Goal: Task Accomplishment & Management: Complete application form

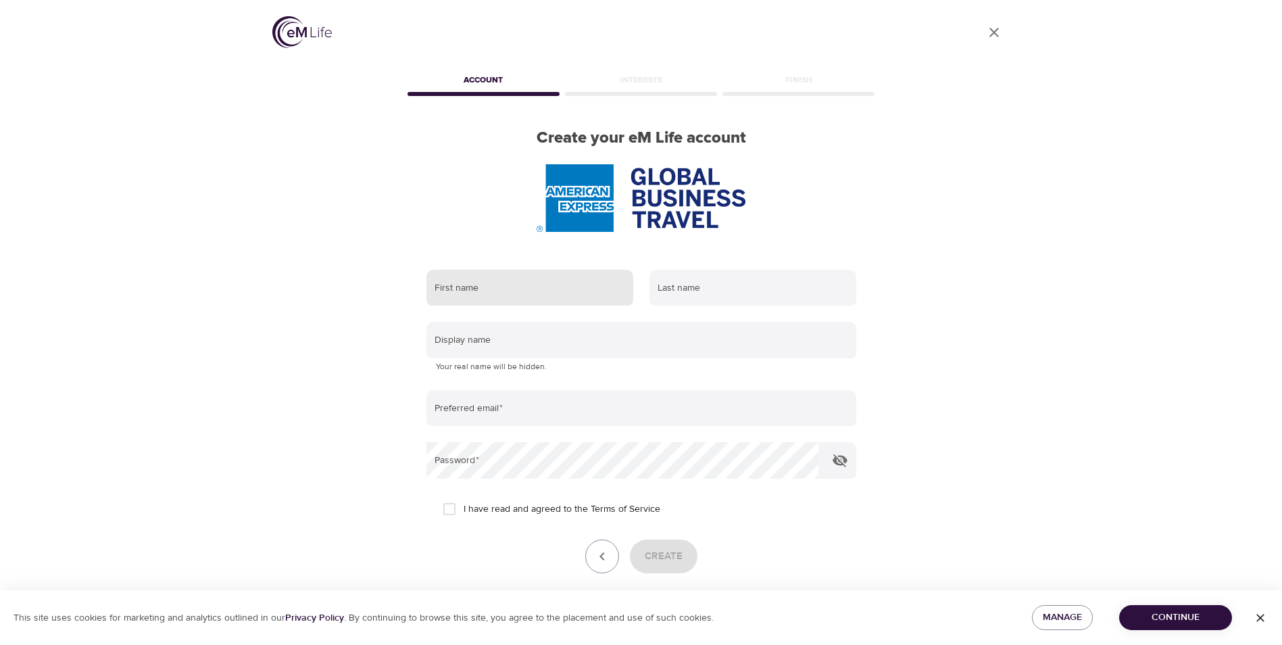
click at [487, 291] on input "text" at bounding box center [529, 288] width 207 height 36
type input "SANDRINE"
type input "DELUC"
type input "[EMAIL_ADDRESS][DOMAIN_NAME]"
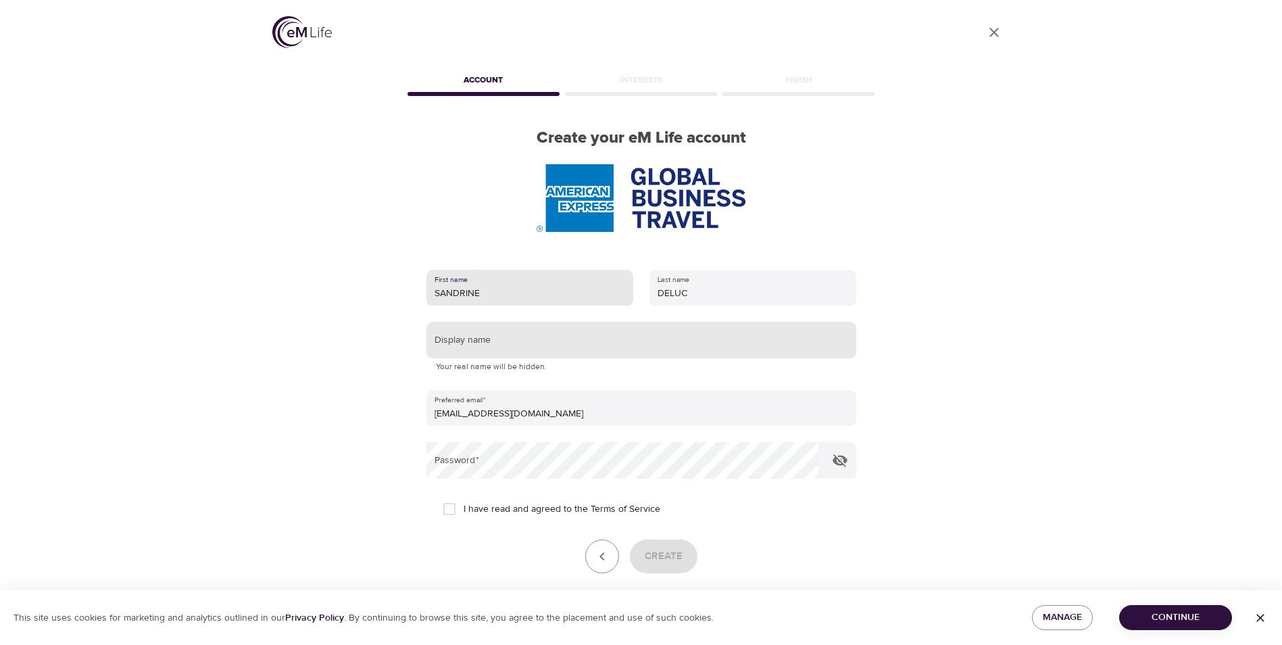
click at [548, 339] on input "text" at bounding box center [641, 340] width 430 height 36
type input "S"
type input "Kereen"
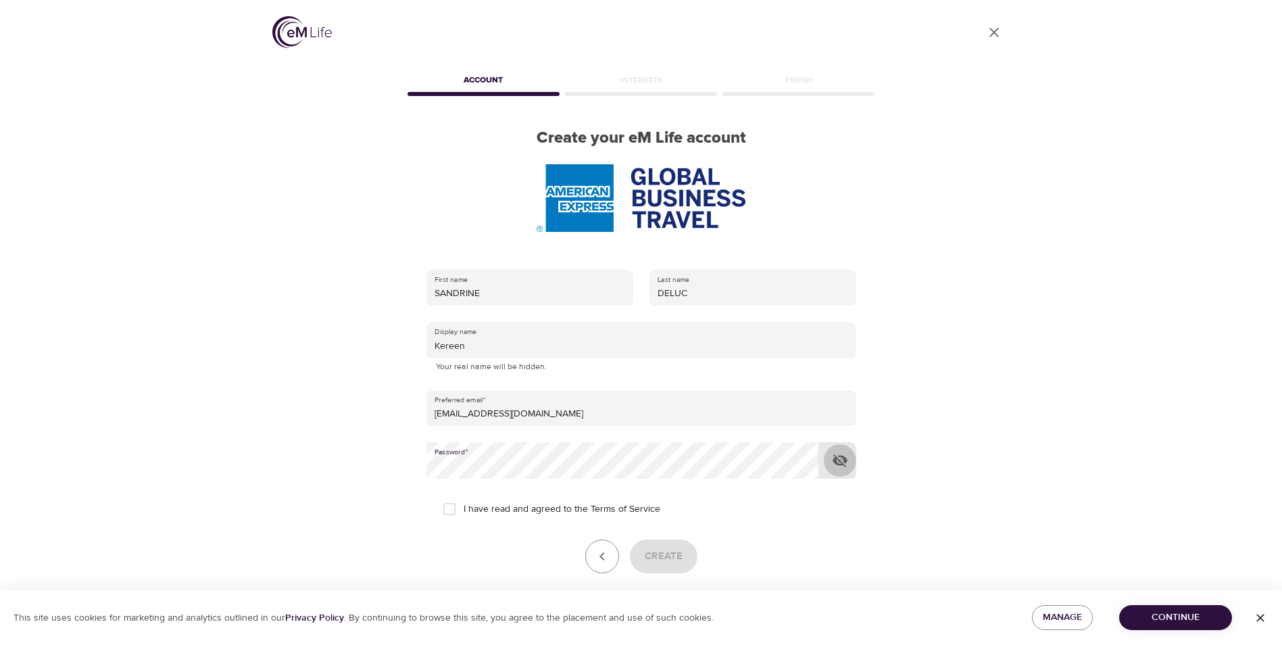
click at [841, 458] on icon "button" at bounding box center [840, 460] width 16 height 16
click at [451, 512] on input "I have read and agreed to the Terms of Service" at bounding box center [449, 509] width 28 height 28
checkbox input "true"
click at [675, 559] on span "Create" at bounding box center [664, 556] width 38 height 18
click at [1262, 612] on icon "button" at bounding box center [1261, 618] width 14 height 14
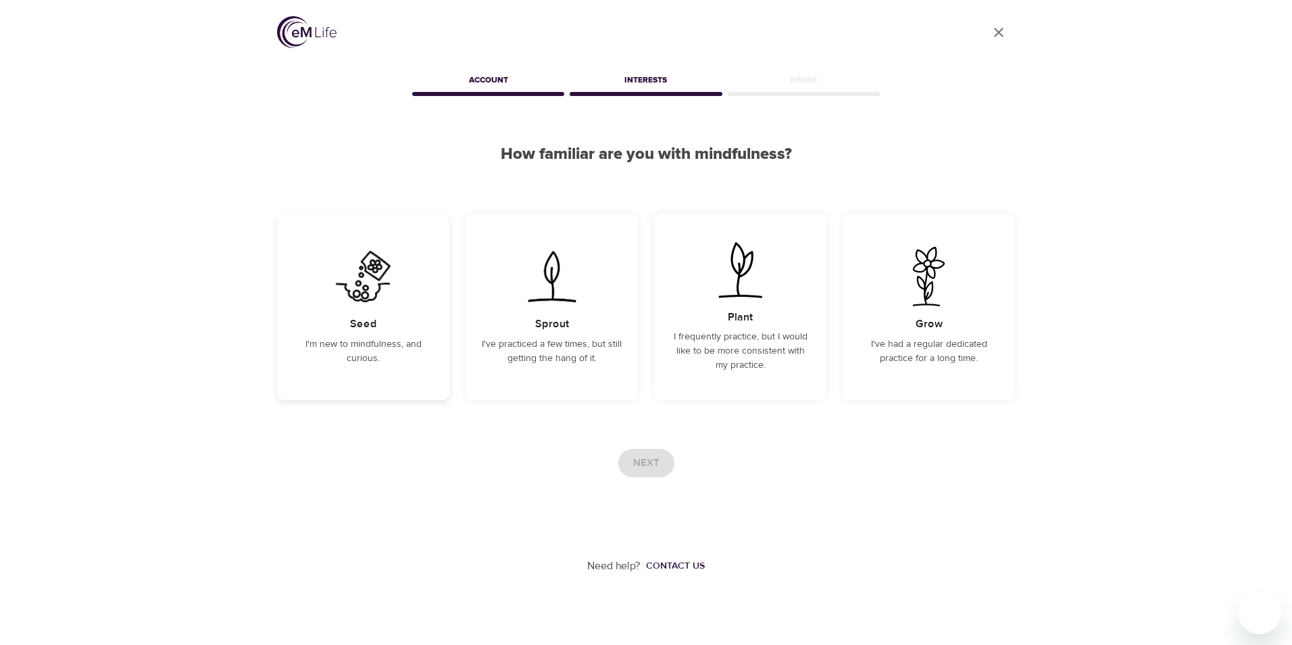
click at [372, 368] on div "Seed I'm new to mindfulness, and curious." at bounding box center [363, 306] width 172 height 187
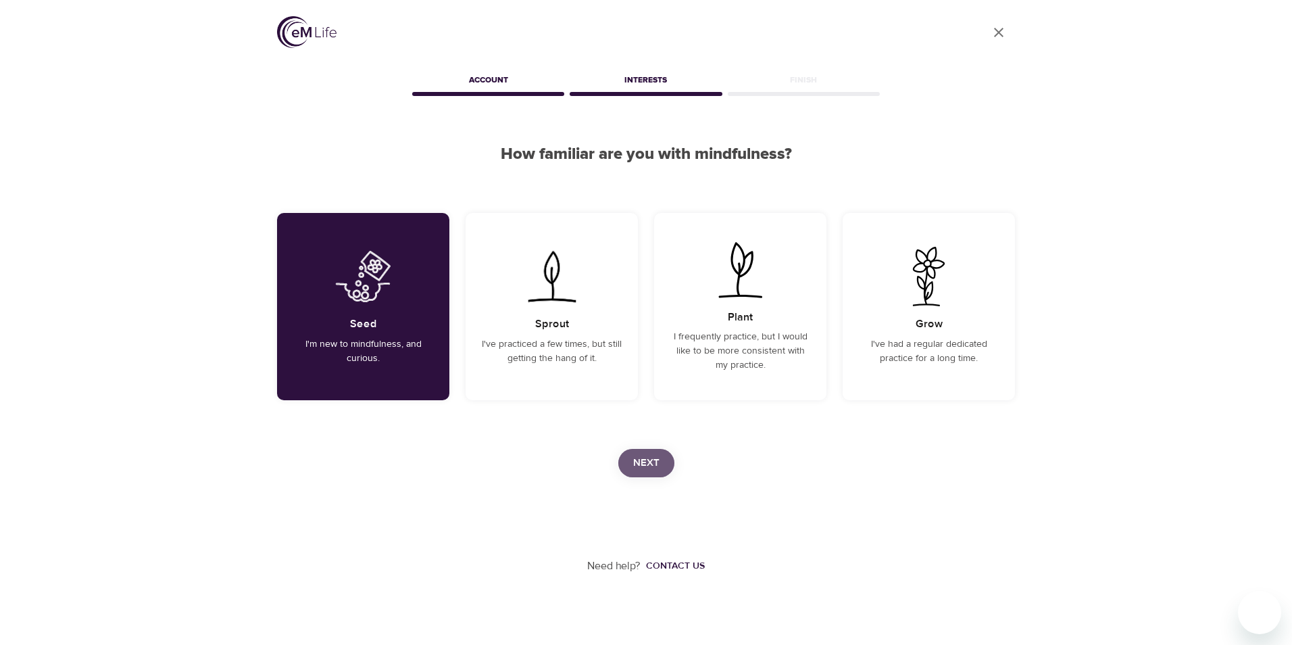
click at [651, 464] on span "Next" at bounding box center [646, 463] width 26 height 18
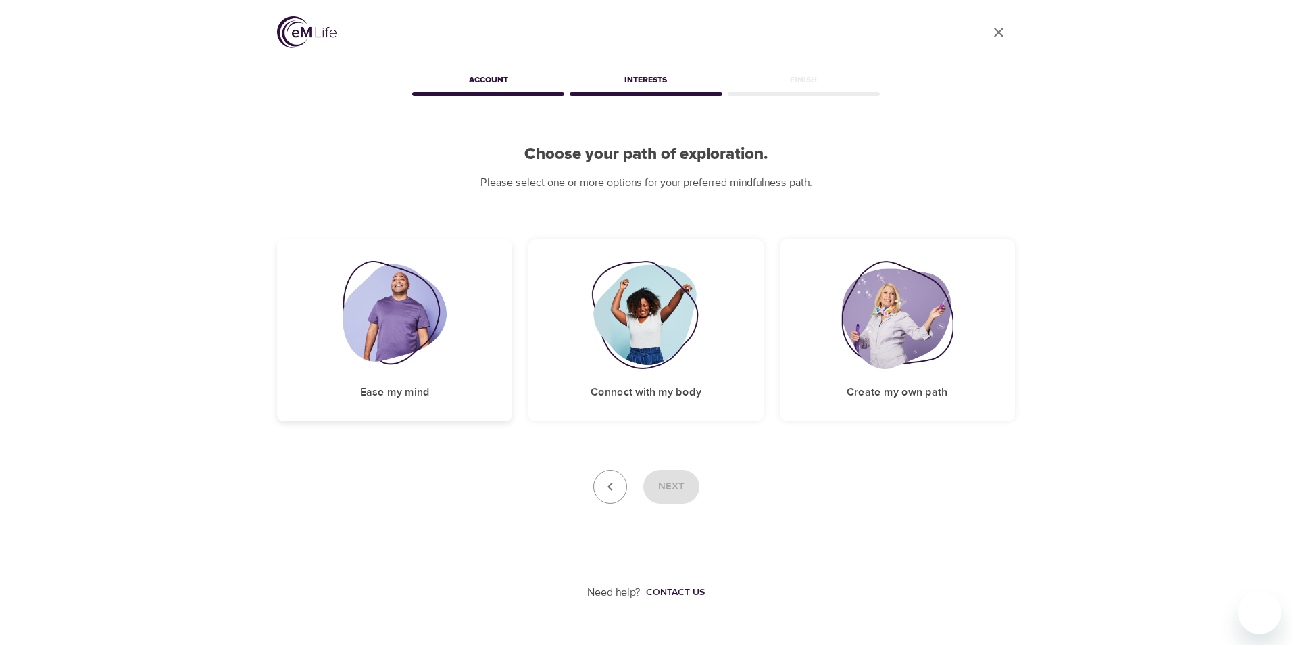
click at [418, 335] on img at bounding box center [395, 315] width 105 height 108
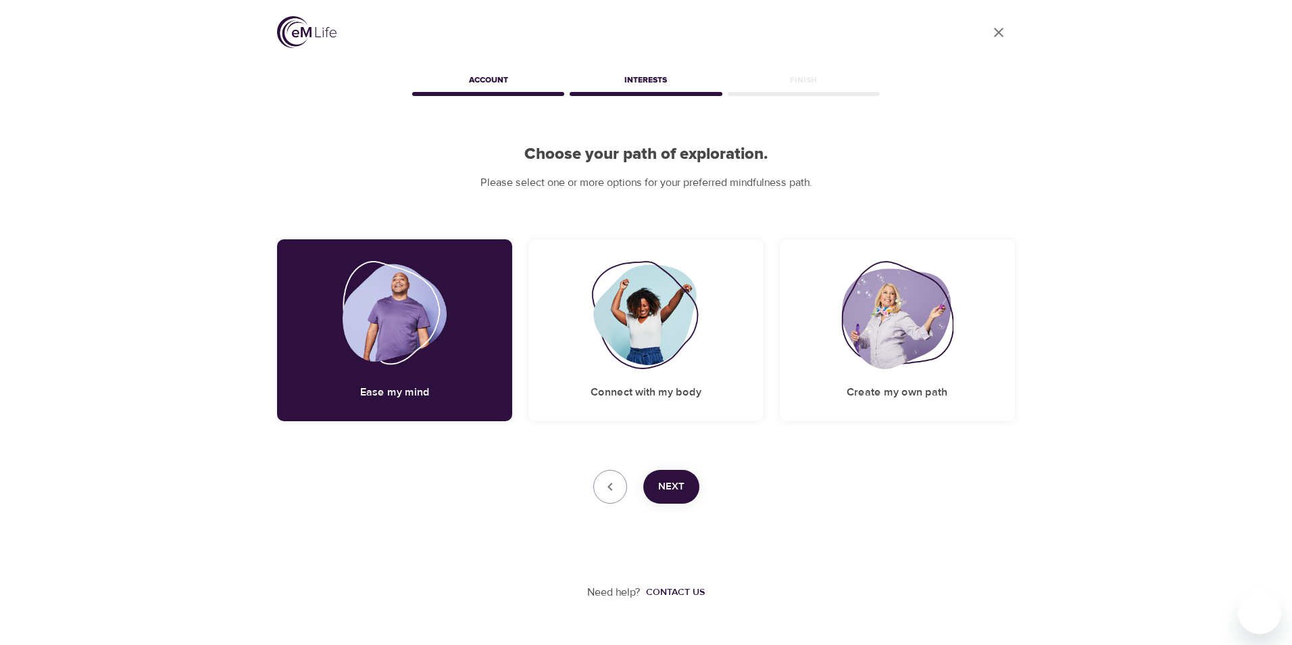
click at [658, 487] on span "Next" at bounding box center [671, 487] width 26 height 18
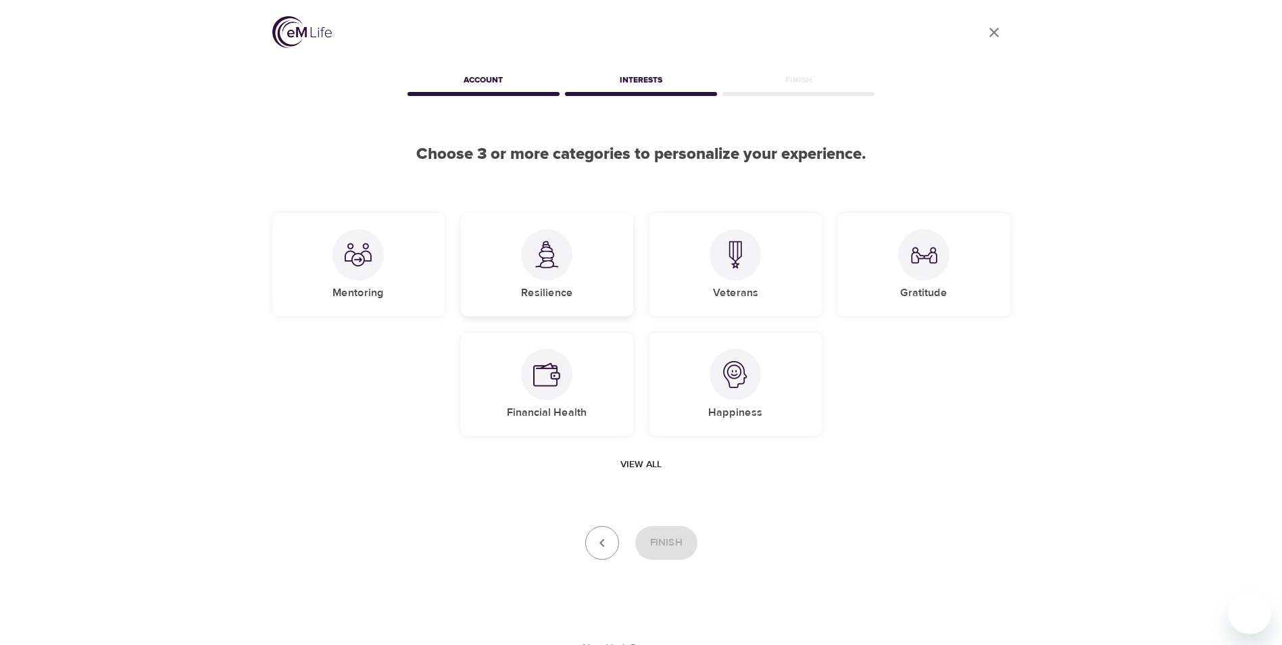
click at [567, 264] on div at bounding box center [546, 254] width 51 height 51
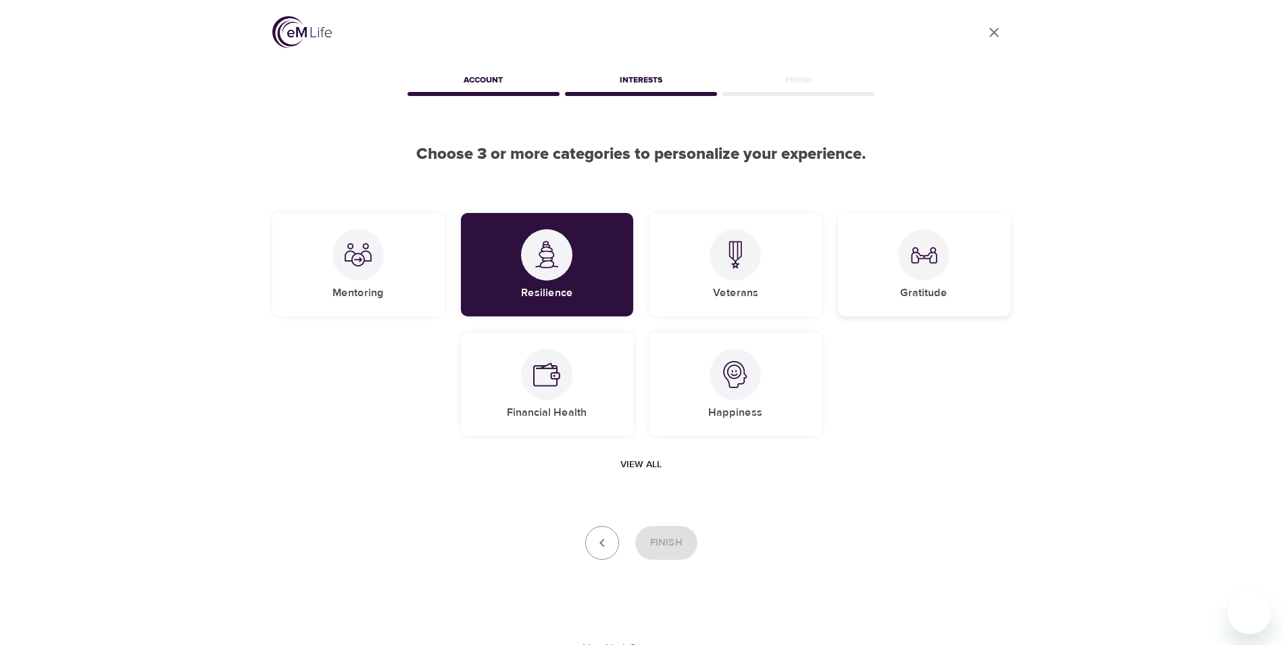
click at [933, 272] on div at bounding box center [923, 254] width 51 height 51
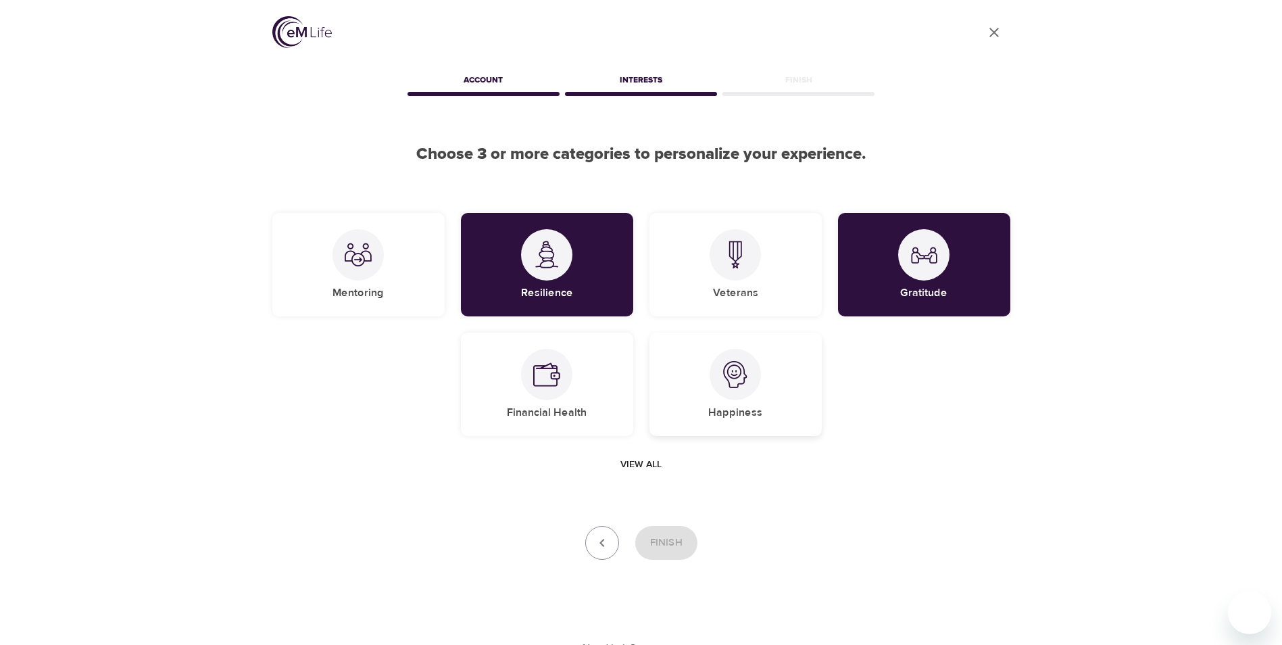
click at [741, 391] on div at bounding box center [735, 374] width 51 height 51
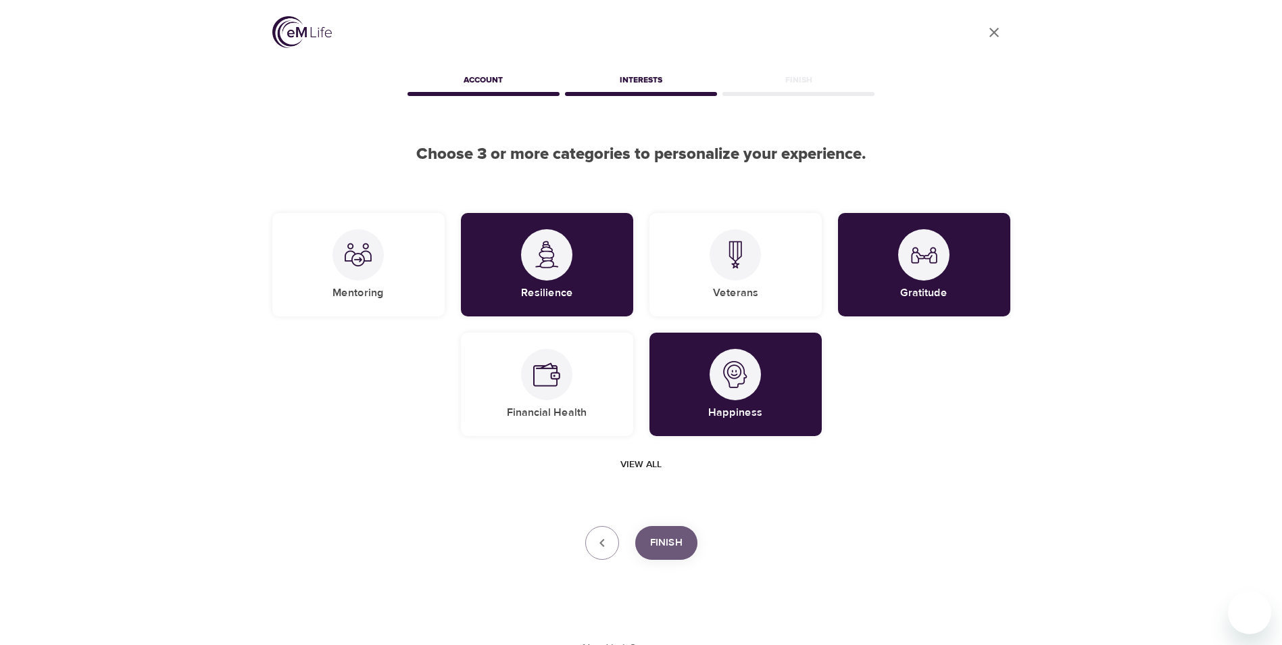
click at [656, 540] on span "Finish" at bounding box center [666, 543] width 32 height 18
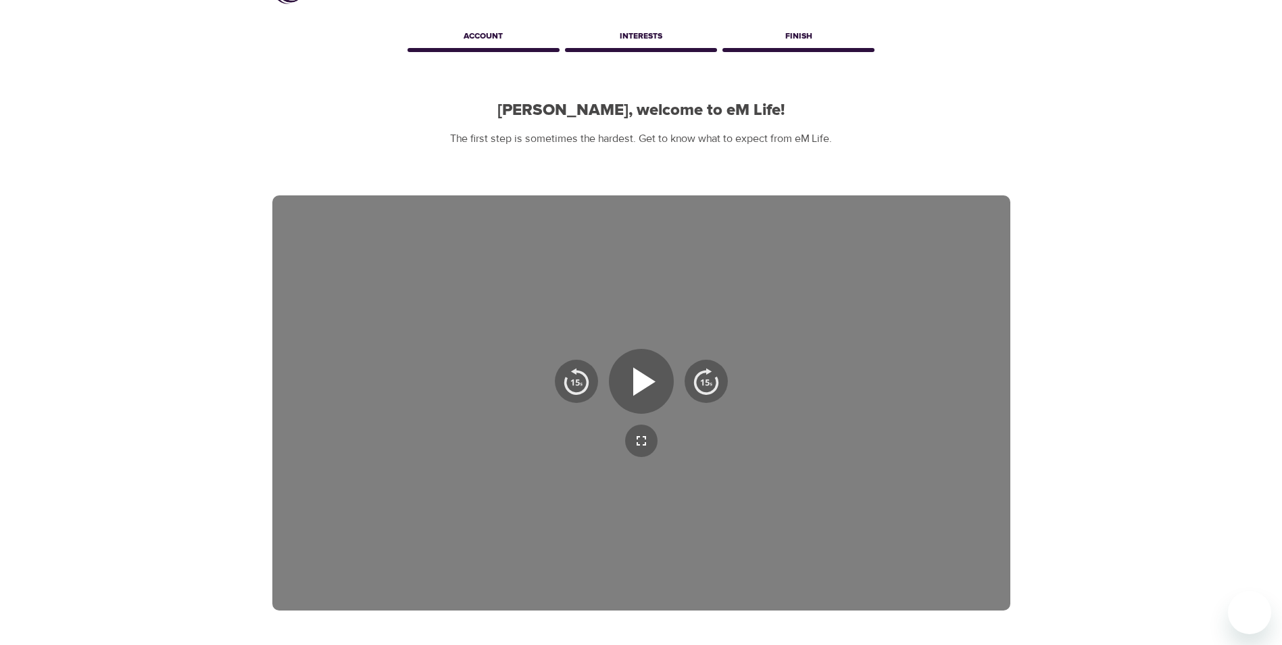
scroll to position [68, 0]
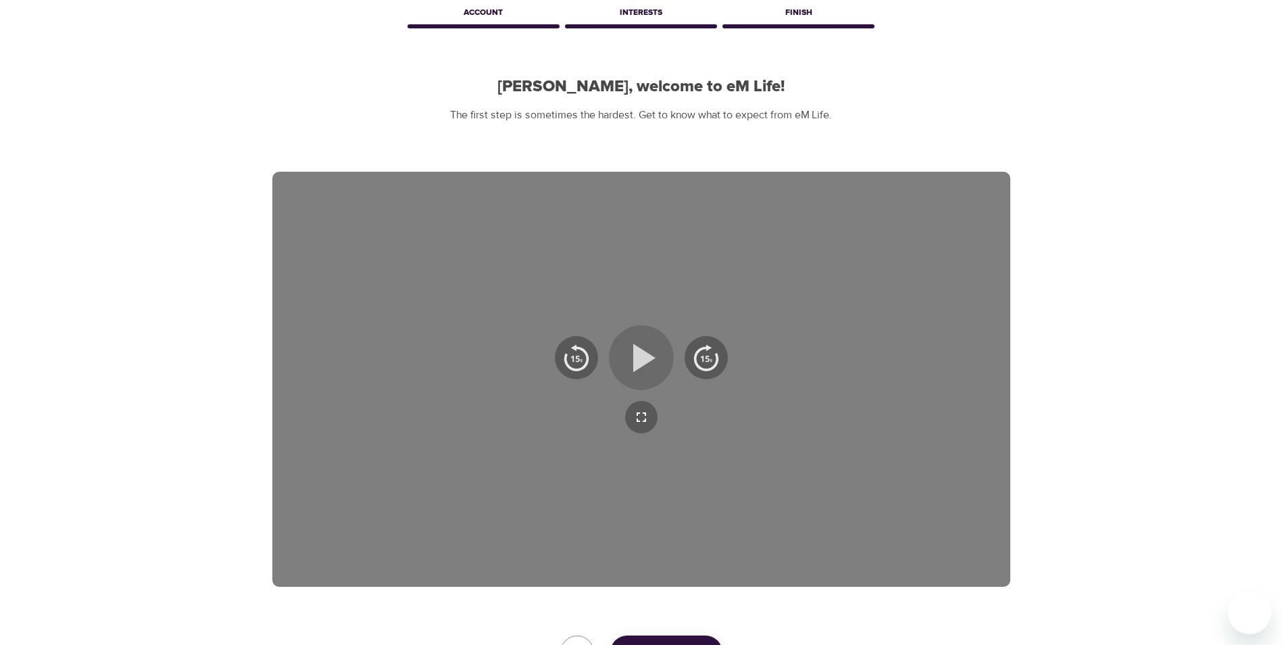
click at [664, 366] on icon "button" at bounding box center [641, 357] width 49 height 49
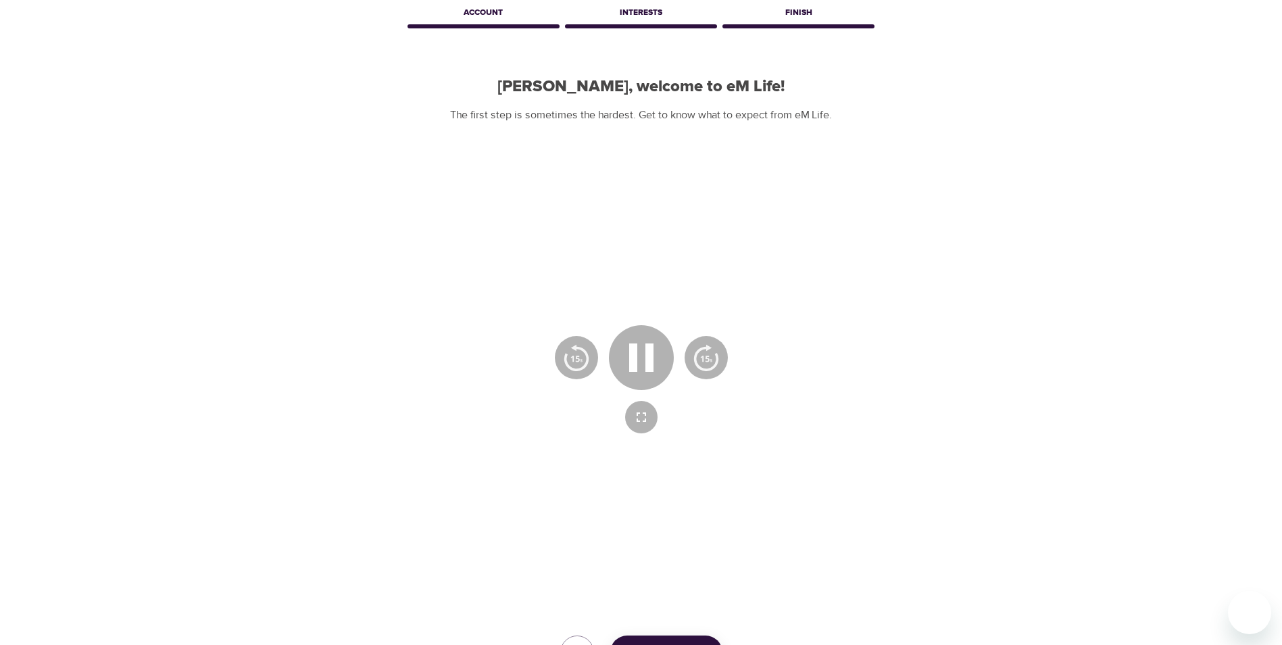
scroll to position [135, 0]
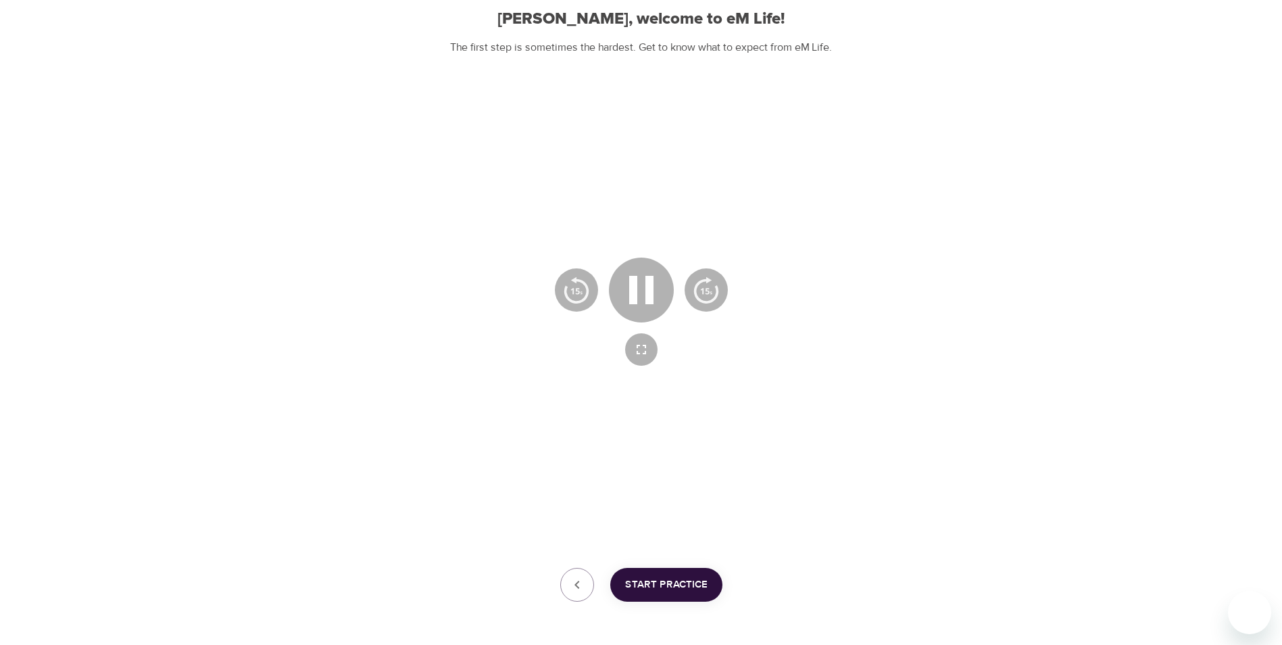
click at [658, 368] on div at bounding box center [641, 311] width 738 height 415
click at [657, 287] on icon "button" at bounding box center [641, 290] width 49 height 49
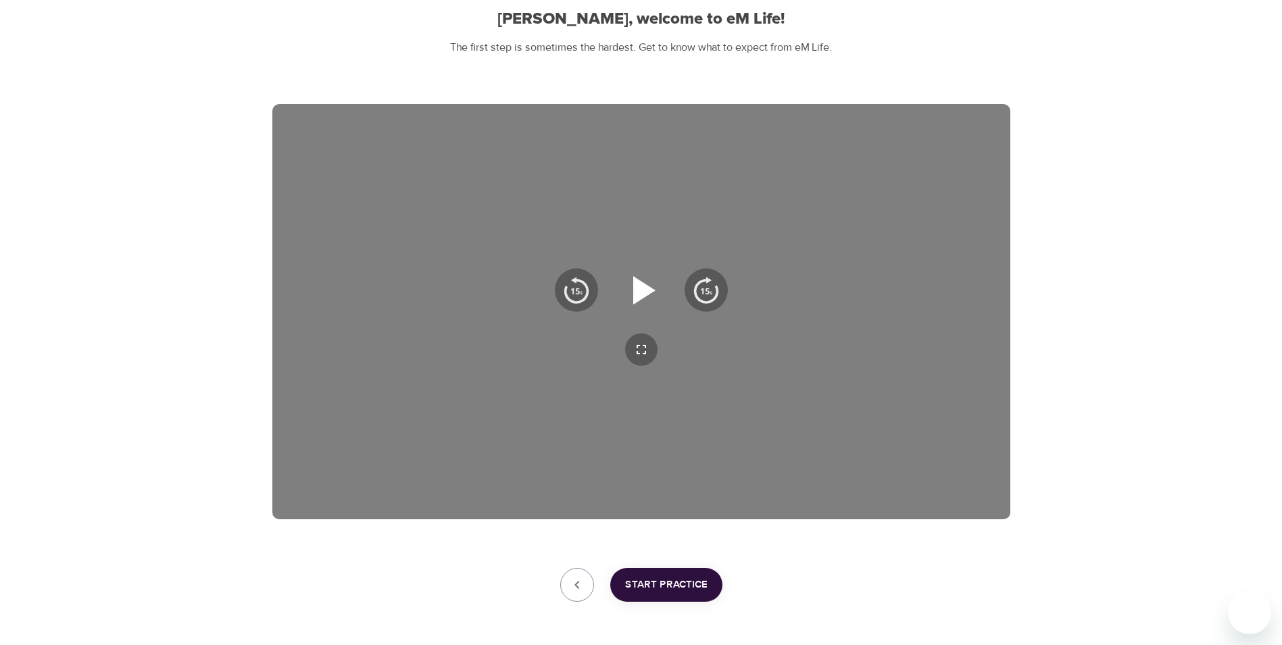
click at [653, 289] on icon "button" at bounding box center [644, 290] width 22 height 28
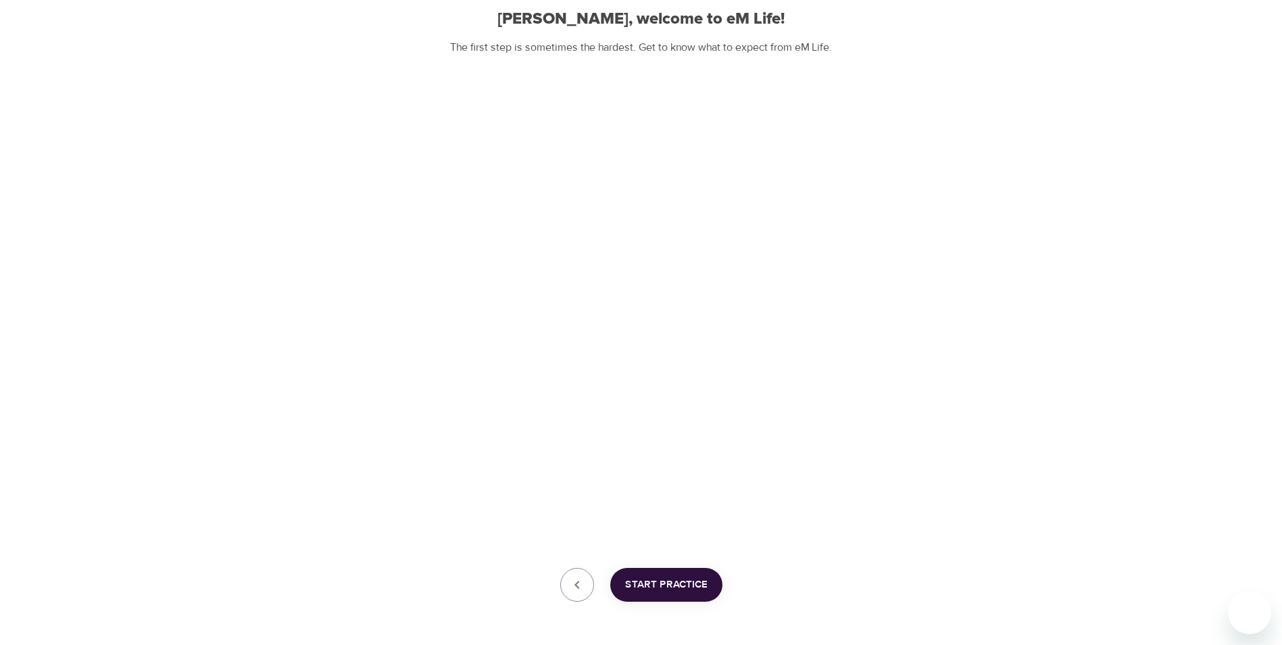
click at [642, 584] on span "Start Practice" at bounding box center [666, 585] width 82 height 18
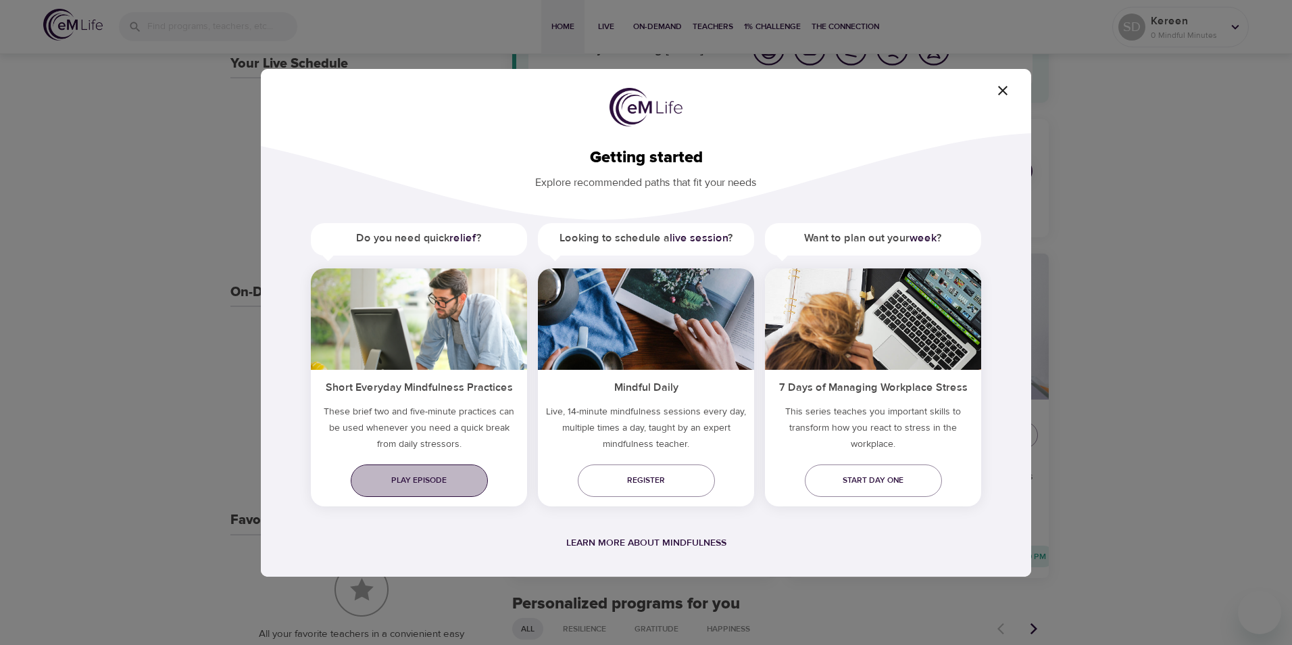
click at [422, 485] on span "Play episode" at bounding box center [420, 480] width 116 height 14
